Goal: Task Accomplishment & Management: Manage account settings

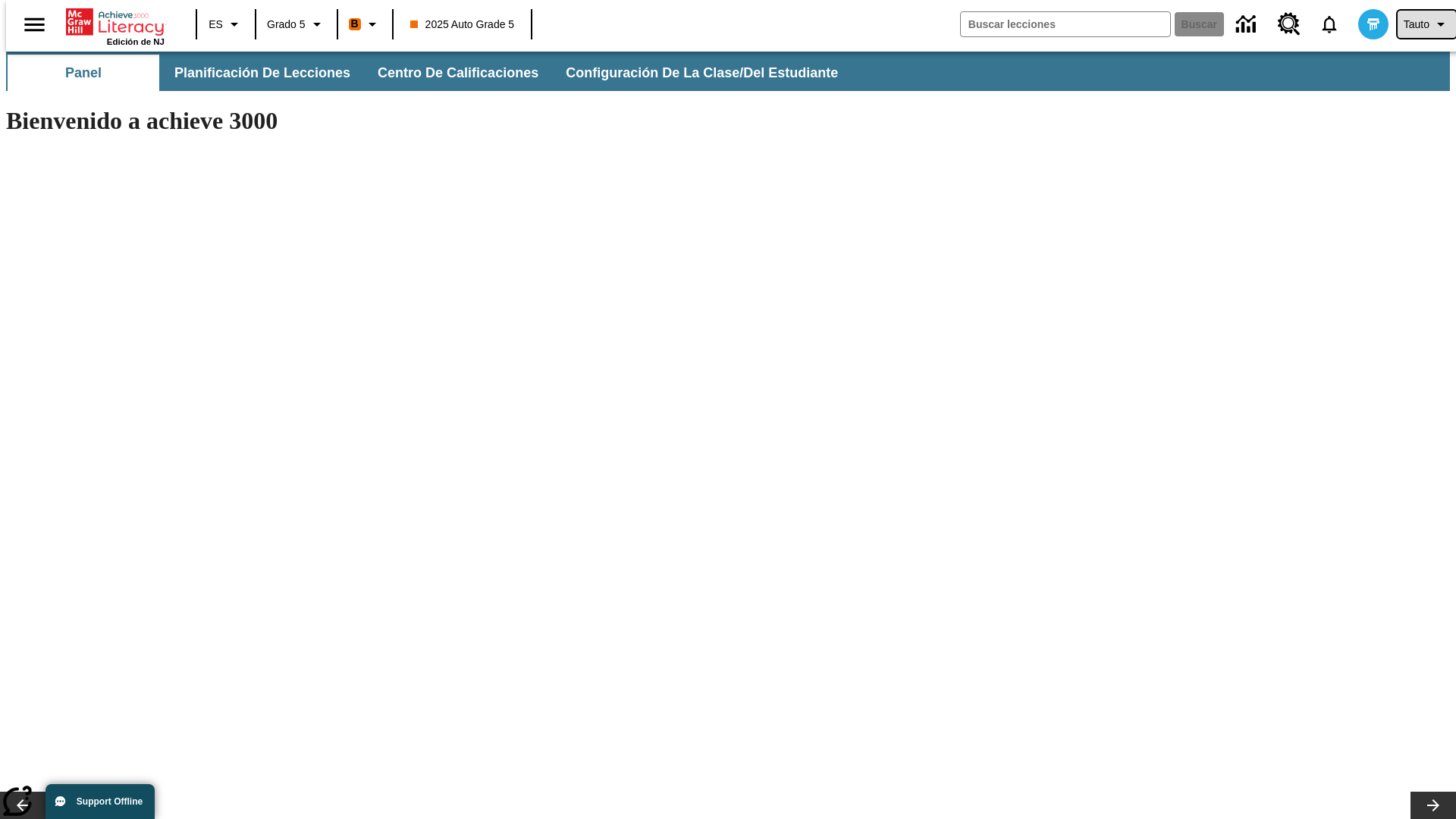
click at [1419, 24] on span "Tauto" at bounding box center [1416, 24] width 26 height 16
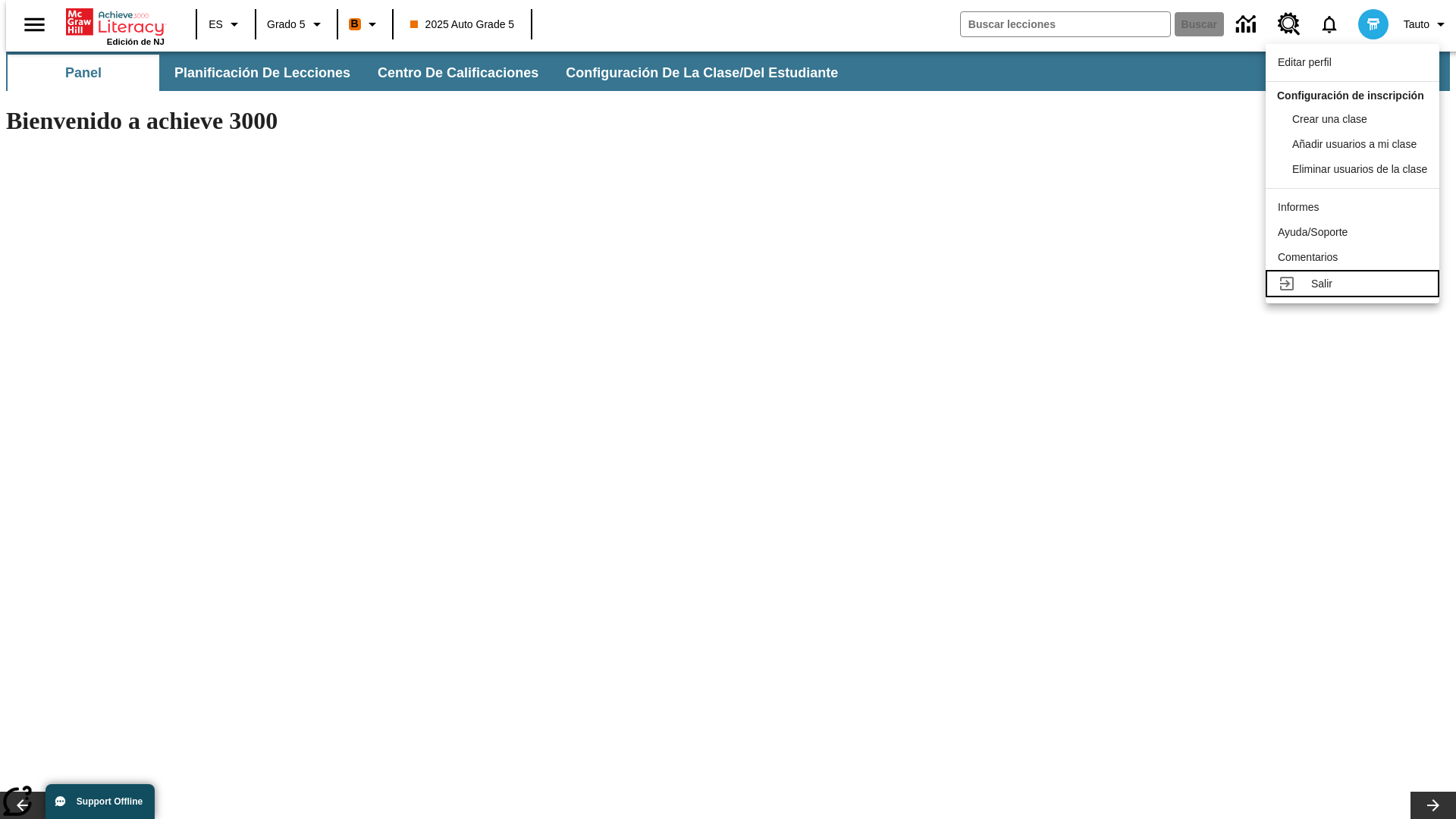
click at [1354, 284] on div "Salir" at bounding box center [1369, 284] width 116 height 16
